Goal: Find specific page/section: Find specific page/section

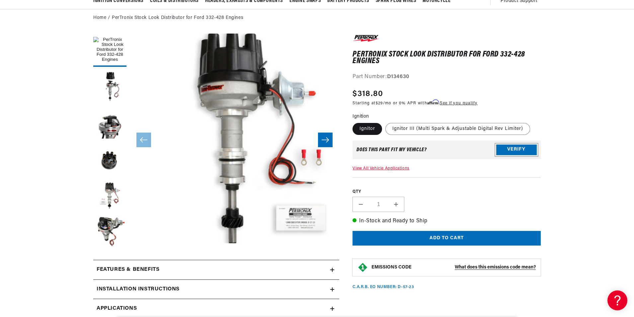
click at [511, 149] on button "Verify" at bounding box center [516, 149] width 40 height 11
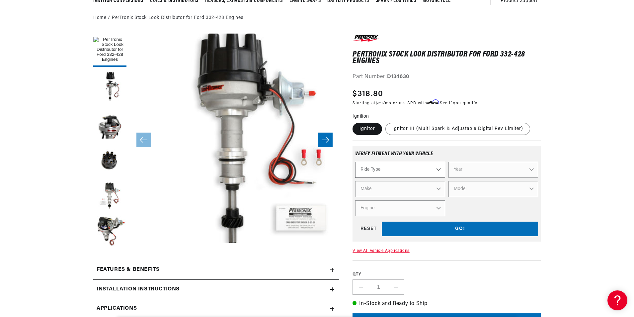
scroll to position [0, 201]
click at [439, 169] on select "Ride Type Automotive Agricultural Industrial Marine Motorcycle" at bounding box center [400, 170] width 90 height 16
select select "Automotive"
click at [355, 162] on select "Ride Type Automotive Agricultural Industrial Marine Motorcycle" at bounding box center [400, 170] width 90 height 16
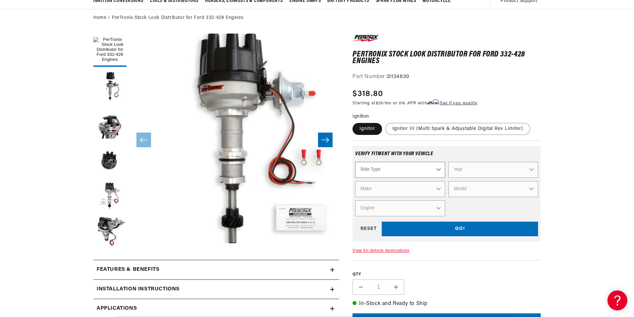
select select "Automotive"
click at [531, 169] on select "Year [DATE] 2025 2024 2023 2022 2021 2020 2019 2018 2017 2016 2015 2014 2013 20…" at bounding box center [493, 170] width 90 height 16
select select "1975"
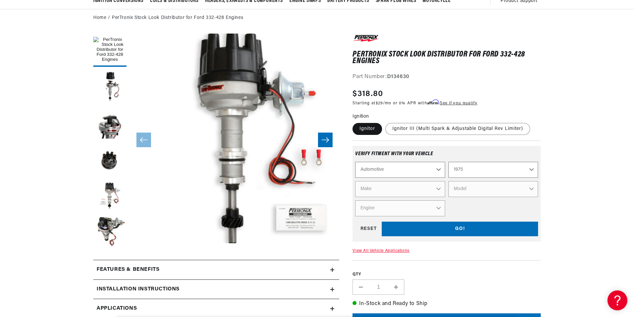
click at [448, 162] on select "Year [DATE] 2025 2024 2023 2022 2021 2020 2019 2018 2017 2016 2015 2014 2013 20…" at bounding box center [493, 170] width 90 height 16
select select "1975"
click at [437, 186] on select "Make Alfa Romeo American Motors Audi [GEOGRAPHIC_DATA] BMW Buick Cadillac Check…" at bounding box center [400, 189] width 90 height 16
select select "Ford"
click at [355, 181] on select "Make Alfa Romeo American Motors Audi [GEOGRAPHIC_DATA] BMW Buick Cadillac Check…" at bounding box center [400, 189] width 90 height 16
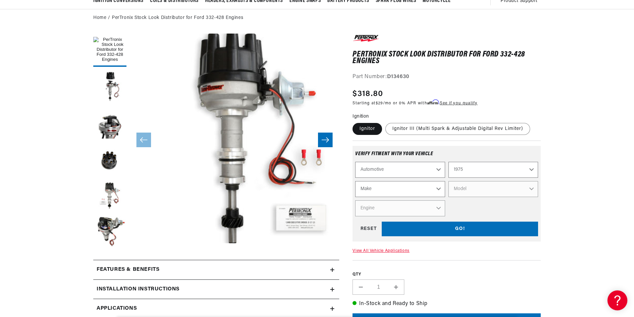
select select "Ford"
click at [530, 187] on select "Model B-100 Bronco Custom 500 E-100 Econoline E-100 Econoline Club Wagon E-150 …" at bounding box center [493, 189] width 90 height 16
select select "F-250"
click at [448, 181] on select "Model B-100 Bronco Custom 500 E-100 Econoline E-100 Econoline Club Wagon E-150 …" at bounding box center [493, 189] width 90 height 16
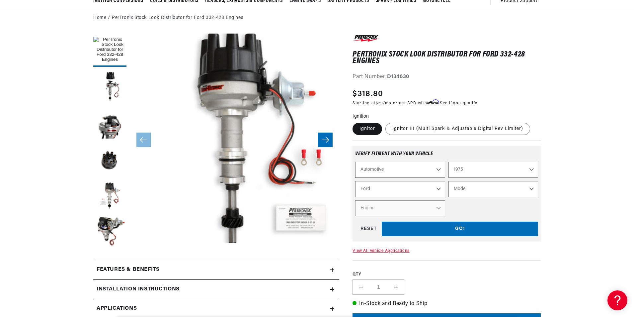
select select "F-250"
click at [438, 206] on select "Engine 360cid / 5.9L 390cid / 6.4L 460cid / 7.5L" at bounding box center [400, 208] width 90 height 16
select select "390cid-6.4L"
click at [355, 200] on select "Engine 360cid / 5.9L 390cid / 6.4L 460cid / 7.5L" at bounding box center [400, 208] width 90 height 16
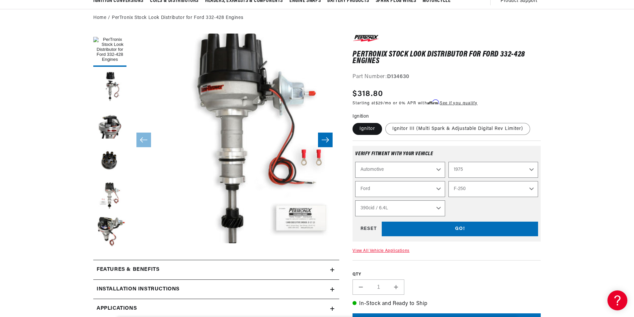
select select "Engine"
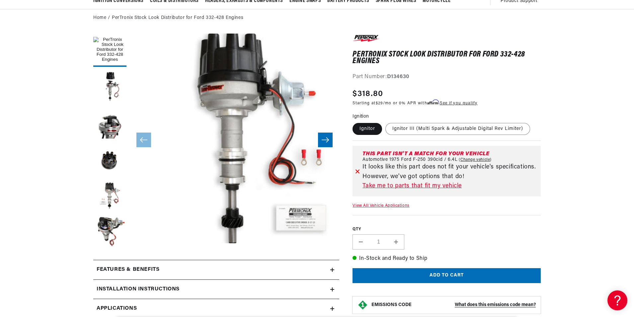
click at [406, 186] on link "Take me to parts that fit my vehicle" at bounding box center [450, 186] width 176 height 10
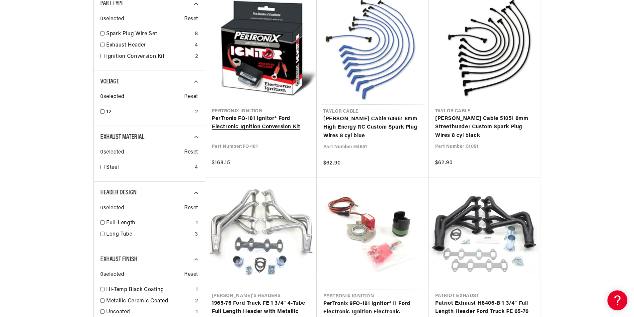
scroll to position [0, 201]
